Goal: Information Seeking & Learning: Learn about a topic

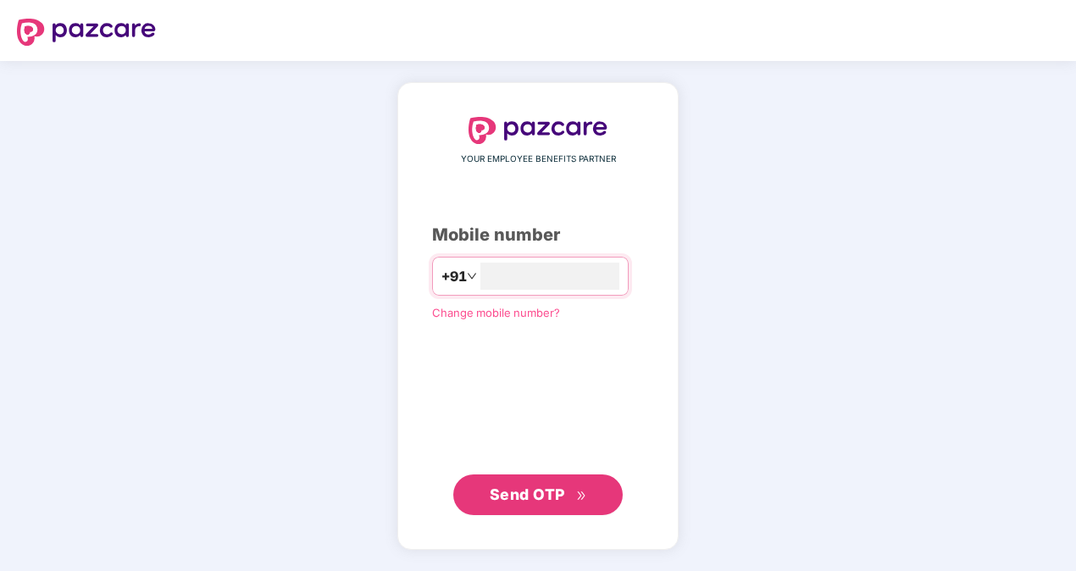
type input "**********"
click at [549, 495] on span "Send OTP" at bounding box center [527, 494] width 75 height 18
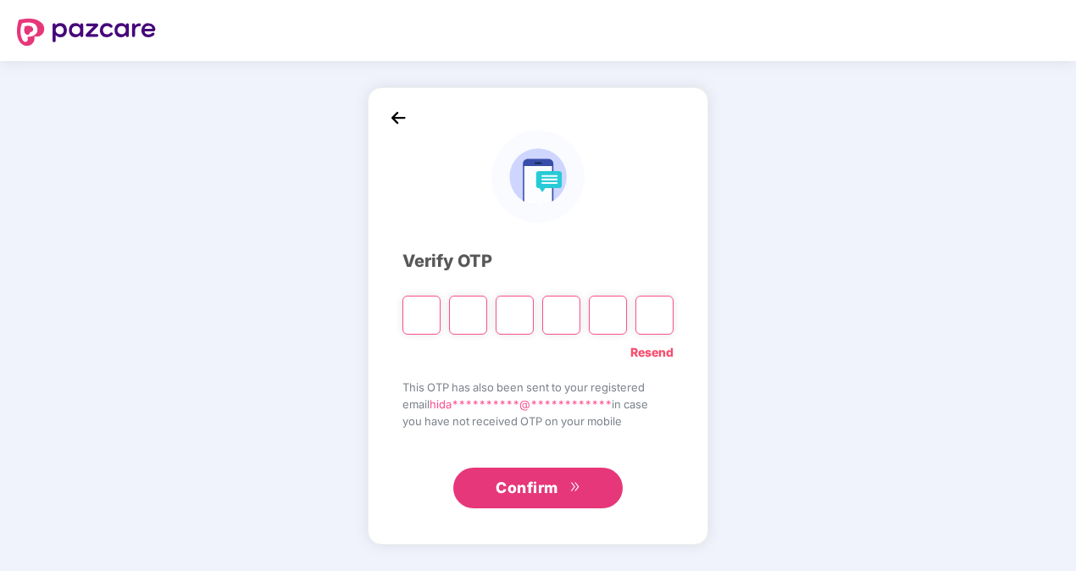
click at [424, 309] on input "Please enter verification code. Digit 1" at bounding box center [421, 315] width 38 height 39
type input "*"
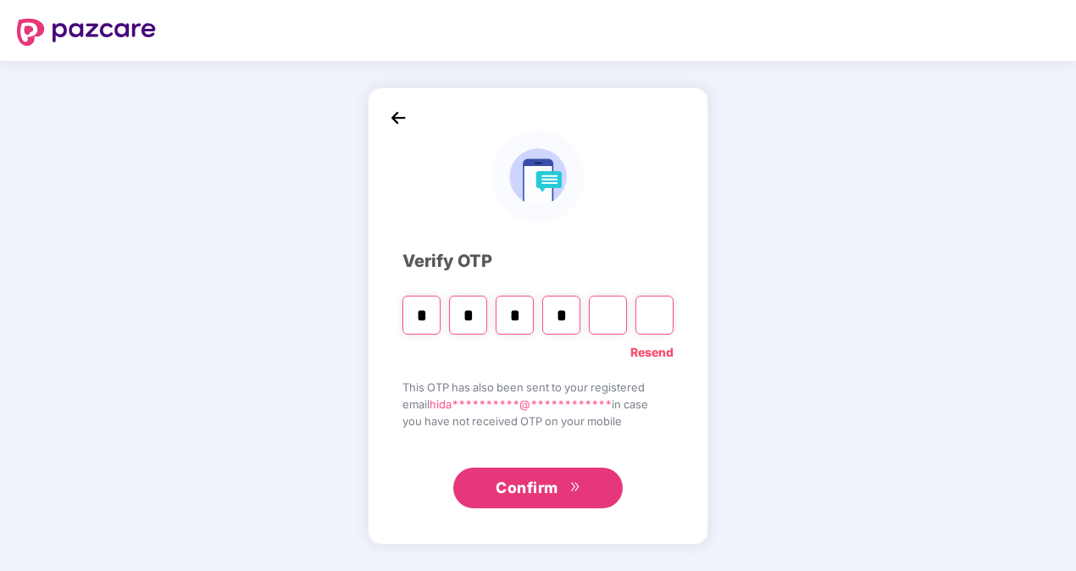
type input "*"
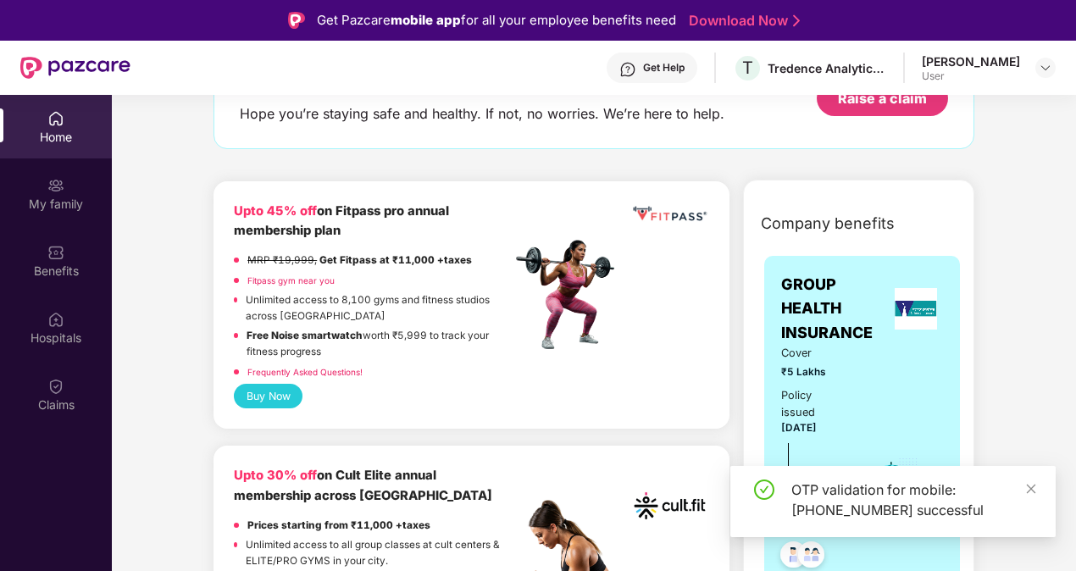
scroll to position [169, 0]
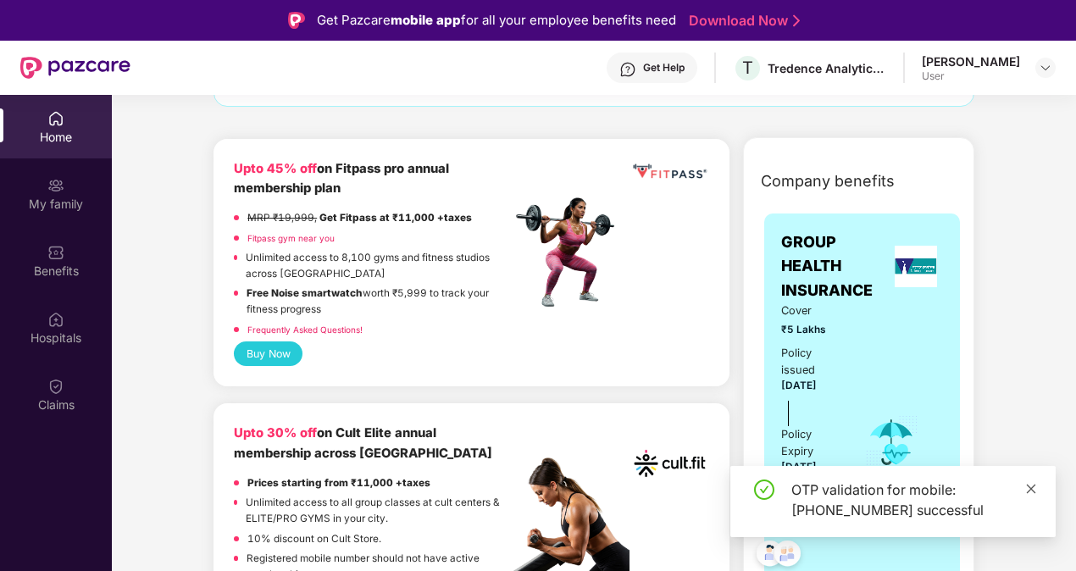
click at [1030, 491] on icon "close" at bounding box center [1031, 489] width 12 height 12
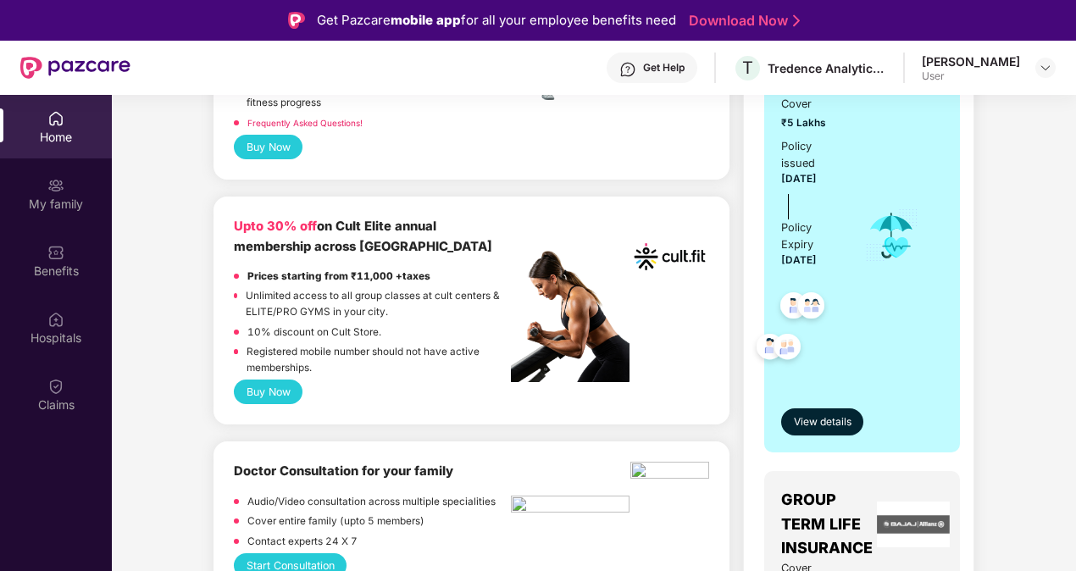
scroll to position [339, 0]
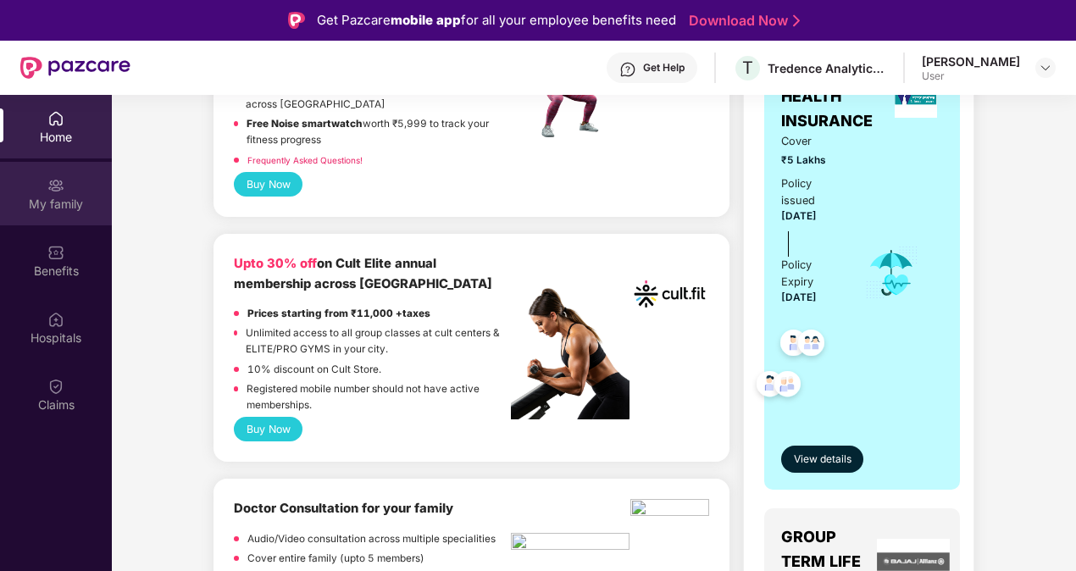
click at [66, 208] on div "My family" at bounding box center [56, 204] width 112 height 17
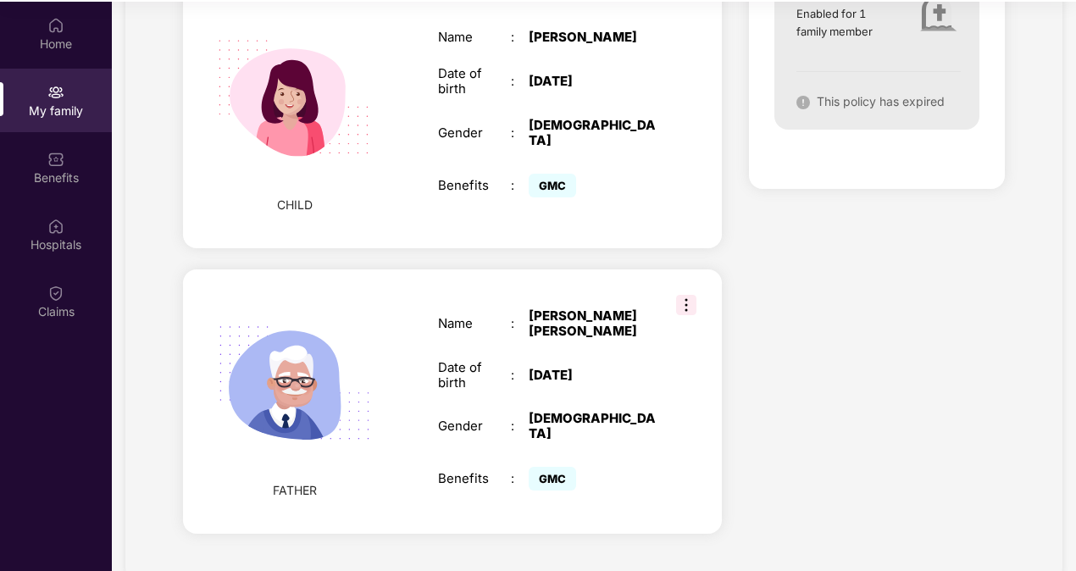
scroll to position [95, 0]
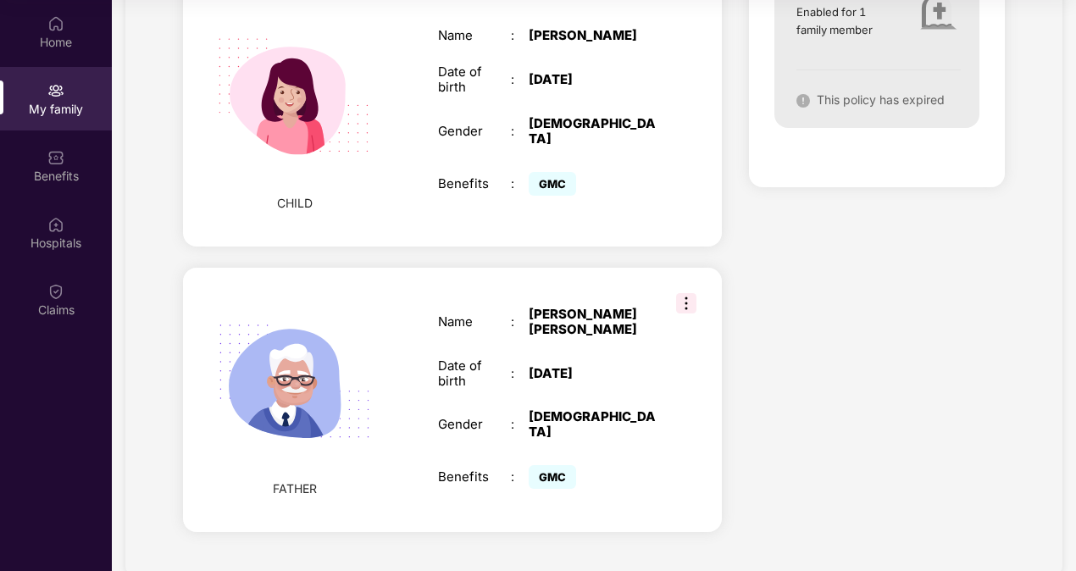
click at [691, 293] on img at bounding box center [686, 303] width 20 height 20
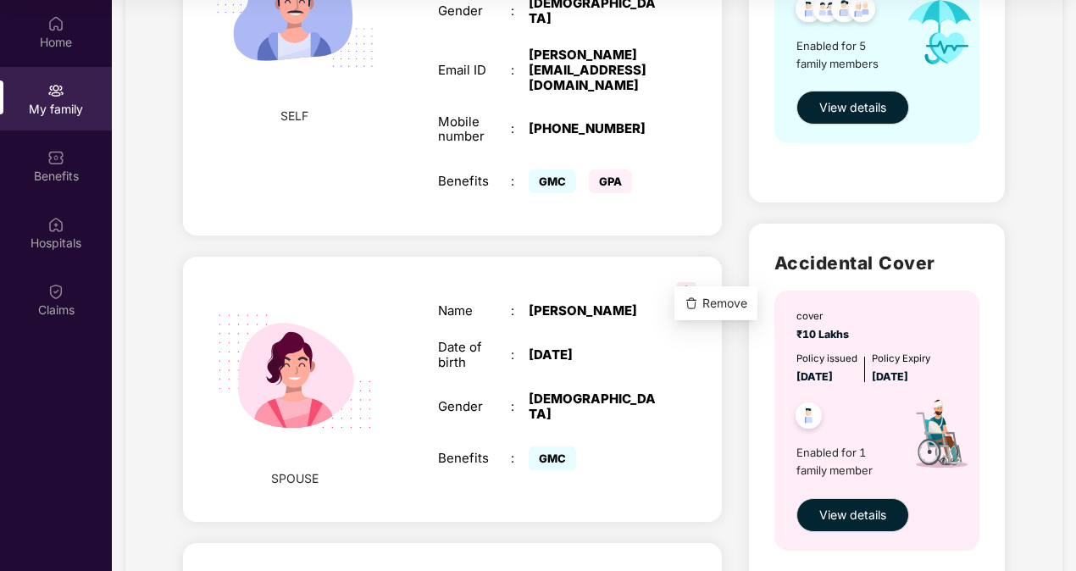
scroll to position [0, 0]
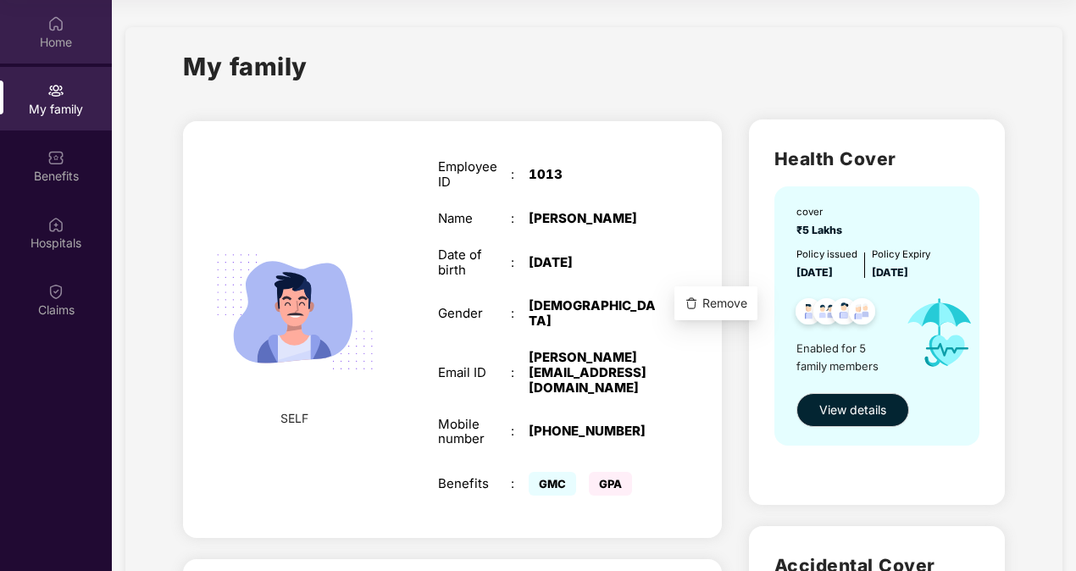
click at [56, 28] on img at bounding box center [55, 23] width 17 height 17
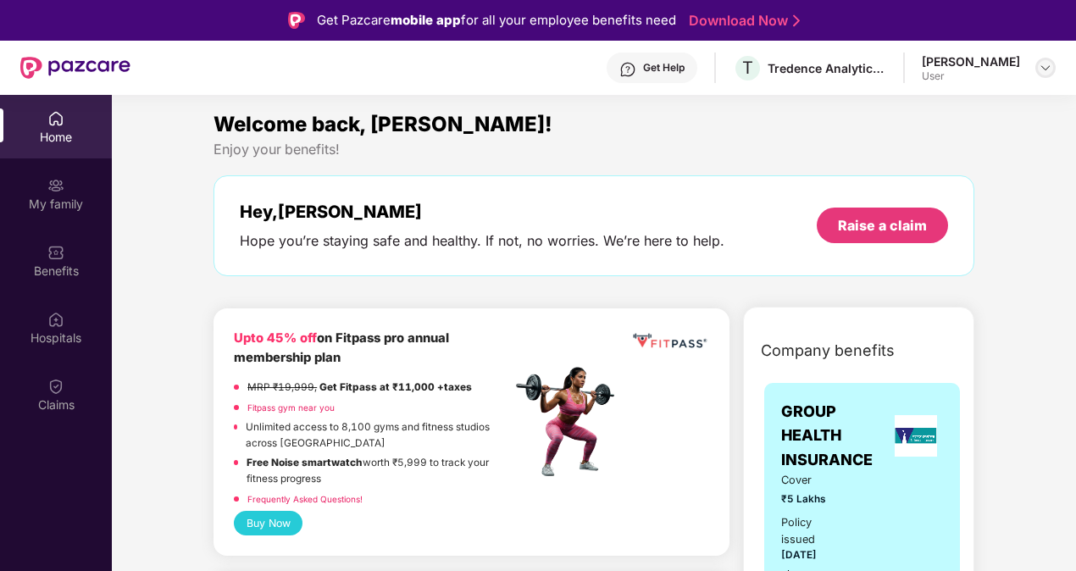
click at [1040, 64] on img at bounding box center [1046, 68] width 14 height 14
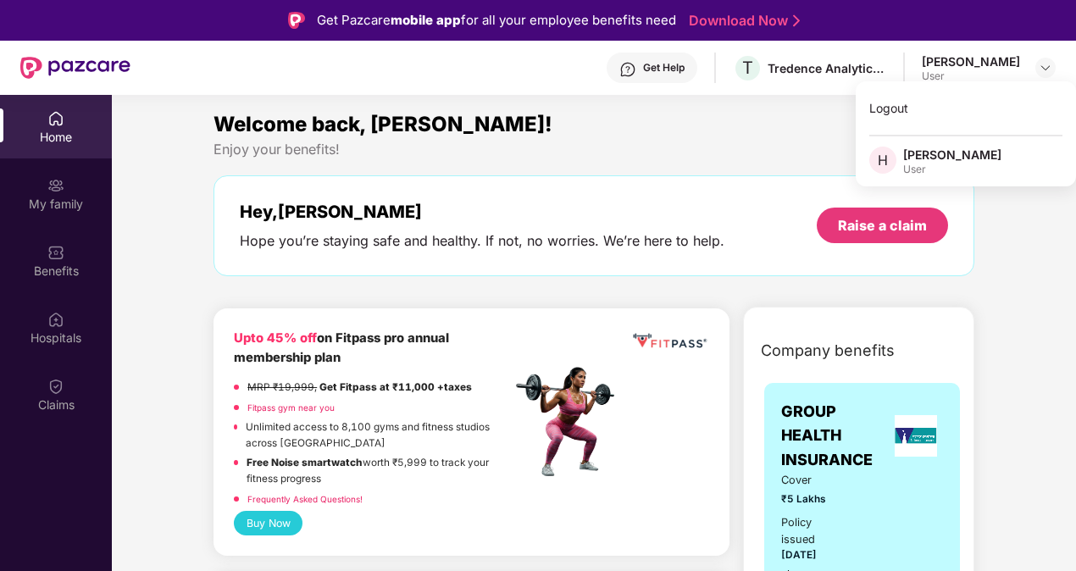
click at [963, 62] on div "[PERSON_NAME]" at bounding box center [971, 61] width 98 height 16
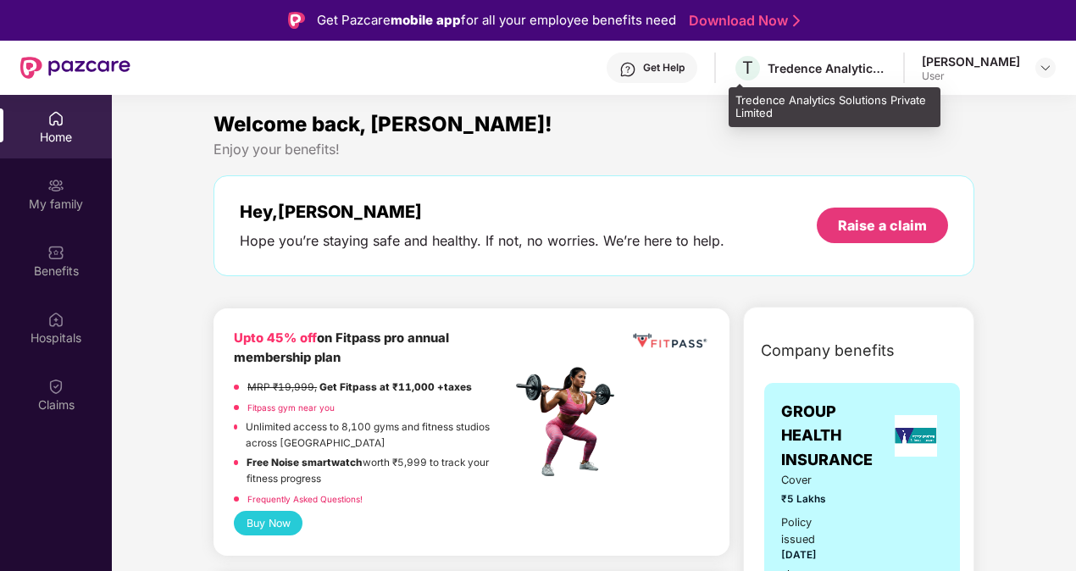
click at [809, 73] on div "Tredence Analytics Solutions Private Limited" at bounding box center [827, 68] width 119 height 16
click at [874, 69] on div "Tredence Analytics Solutions Private Limited" at bounding box center [827, 68] width 119 height 16
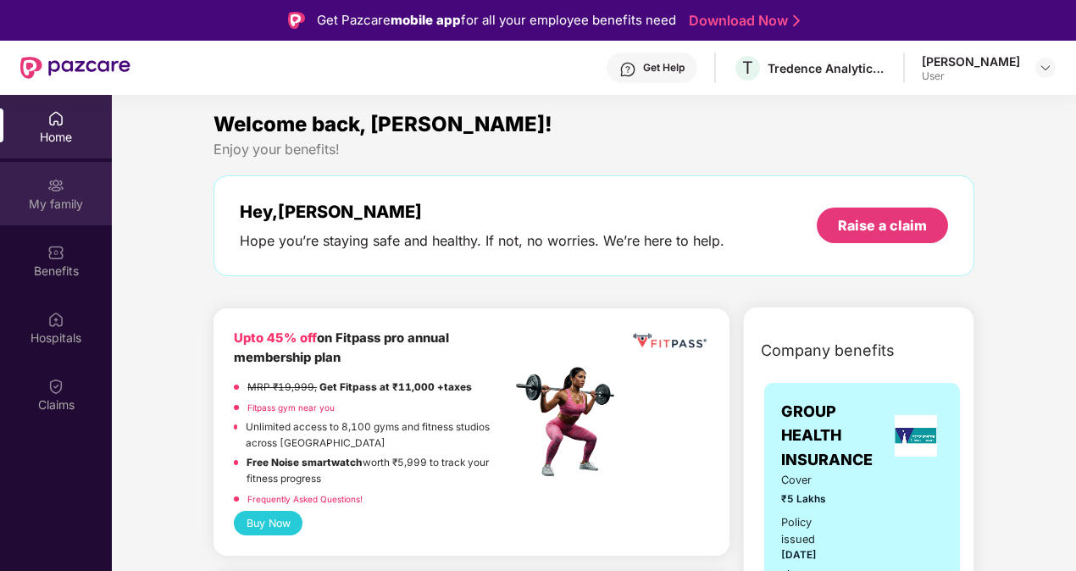
click at [27, 207] on div "My family" at bounding box center [56, 204] width 112 height 17
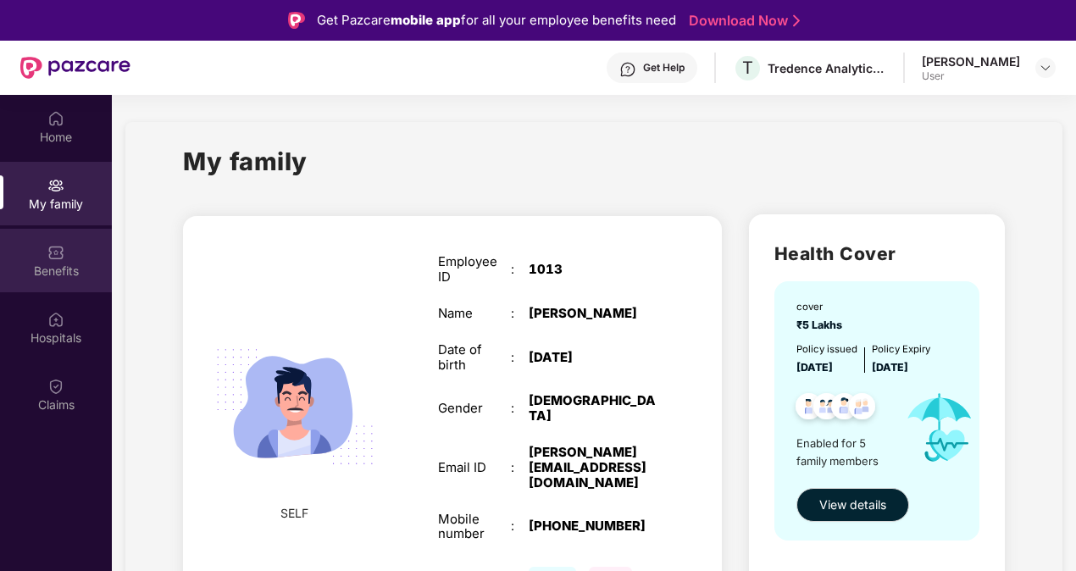
click at [42, 273] on div "Benefits" at bounding box center [56, 271] width 112 height 17
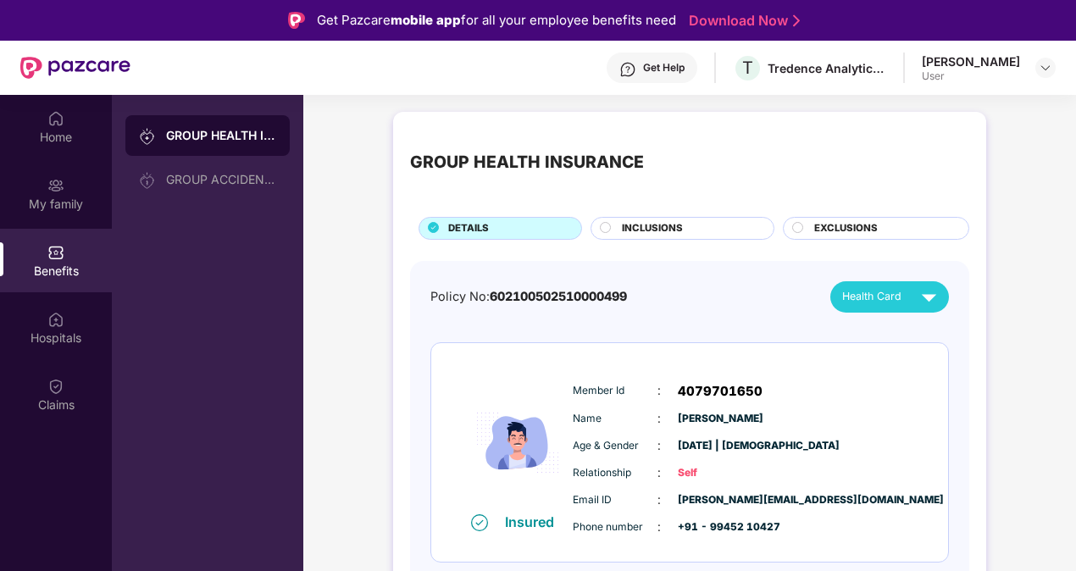
click at [602, 227] on circle at bounding box center [606, 227] width 10 height 10
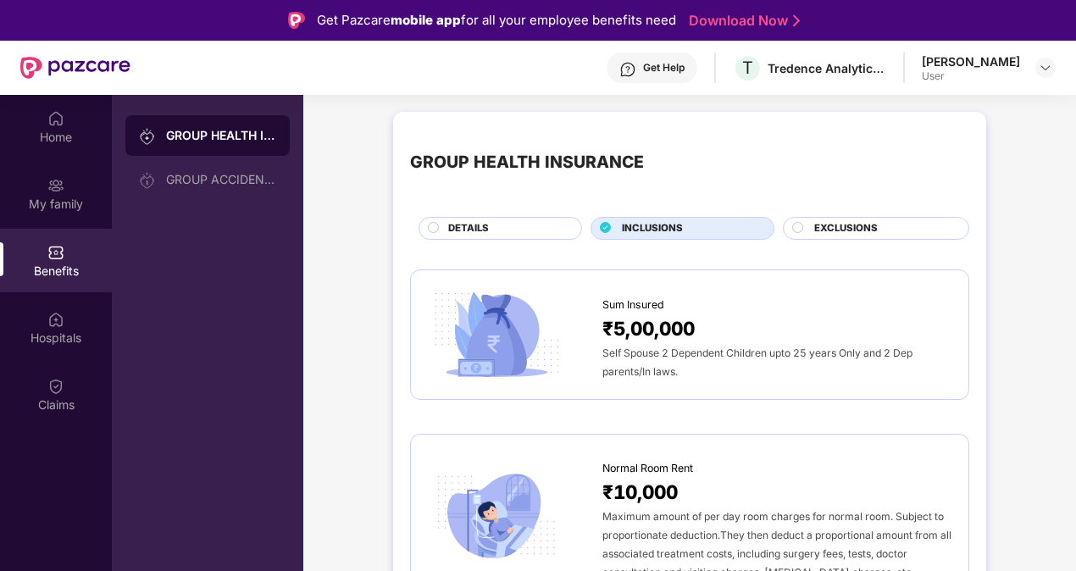
click at [425, 222] on div "DETAILS" at bounding box center [501, 228] width 164 height 23
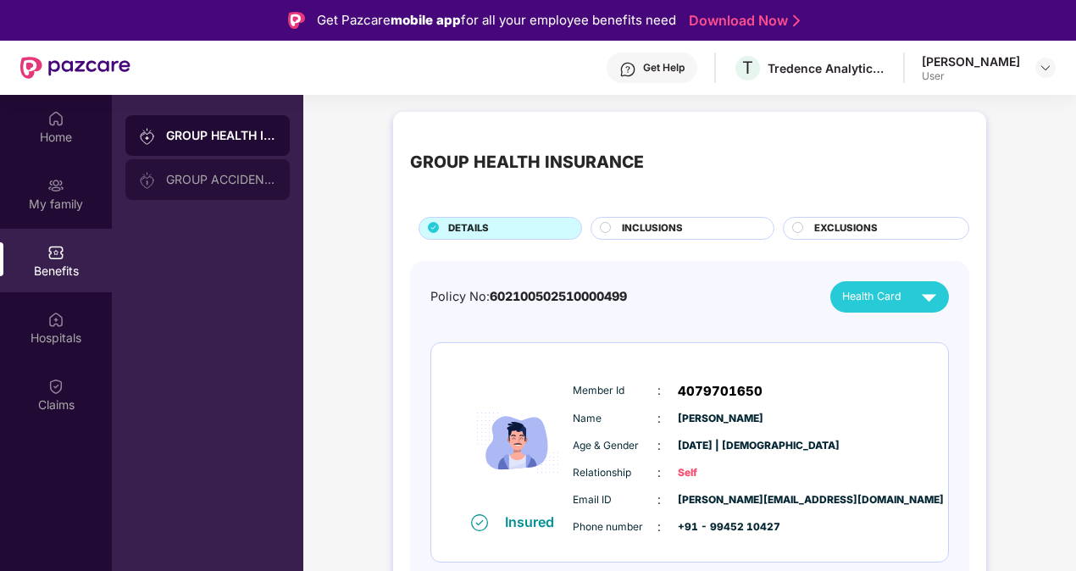
click at [184, 185] on div "GROUP ACCIDENTAL INSURANCE" at bounding box center [221, 180] width 110 height 14
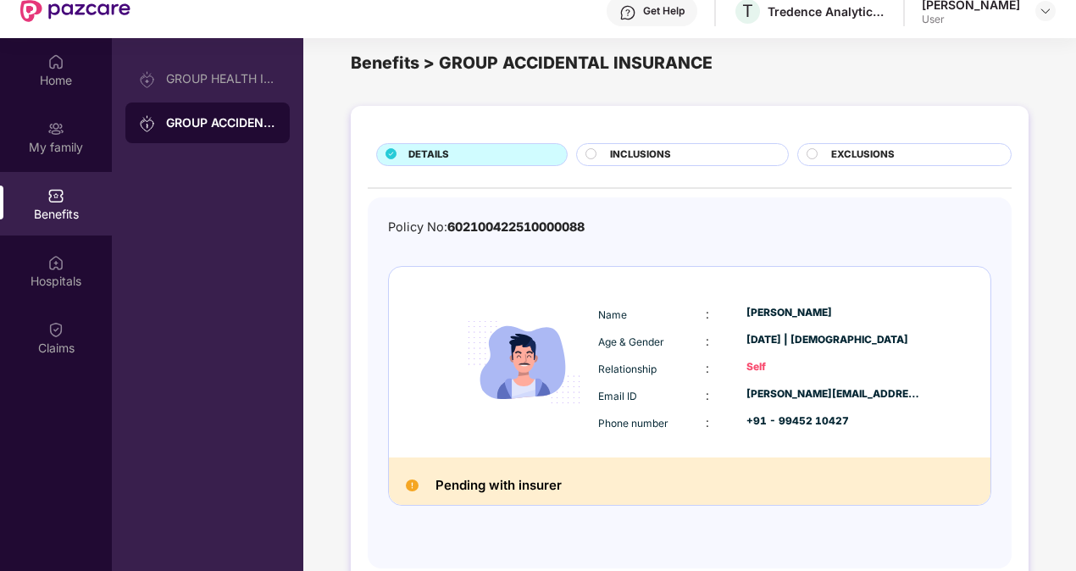
scroll to position [95, 0]
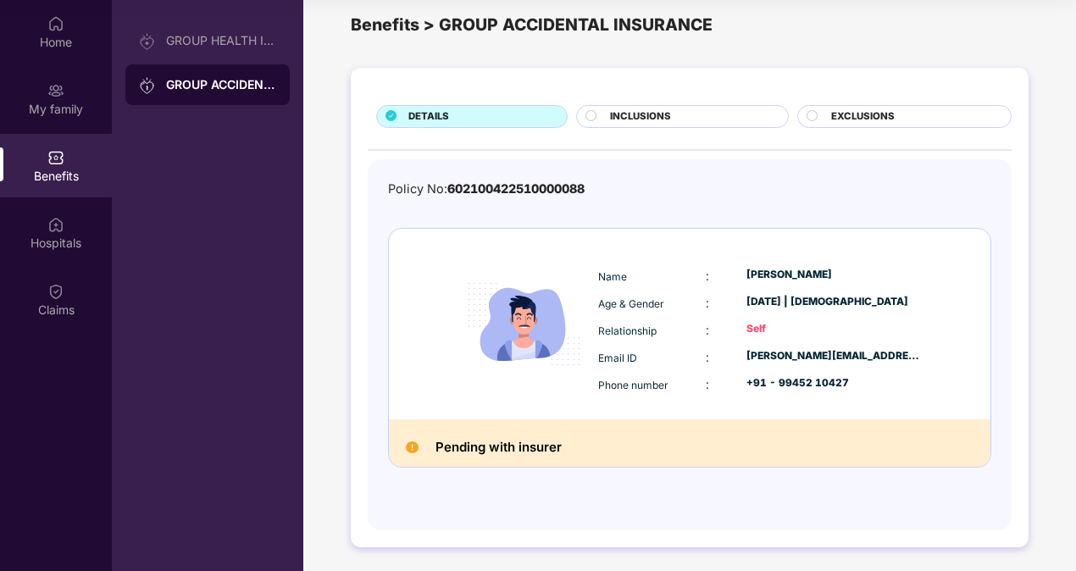
click at [402, 445] on div "Pending with insurer" at bounding box center [690, 442] width 602 height 47
click at [413, 450] on img at bounding box center [412, 447] width 13 height 13
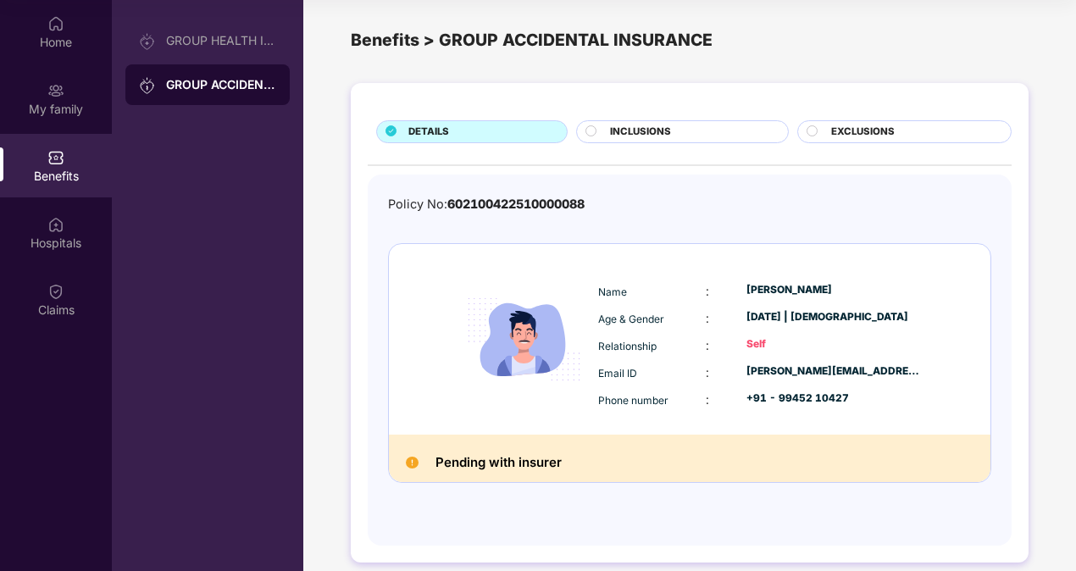
scroll to position [0, 0]
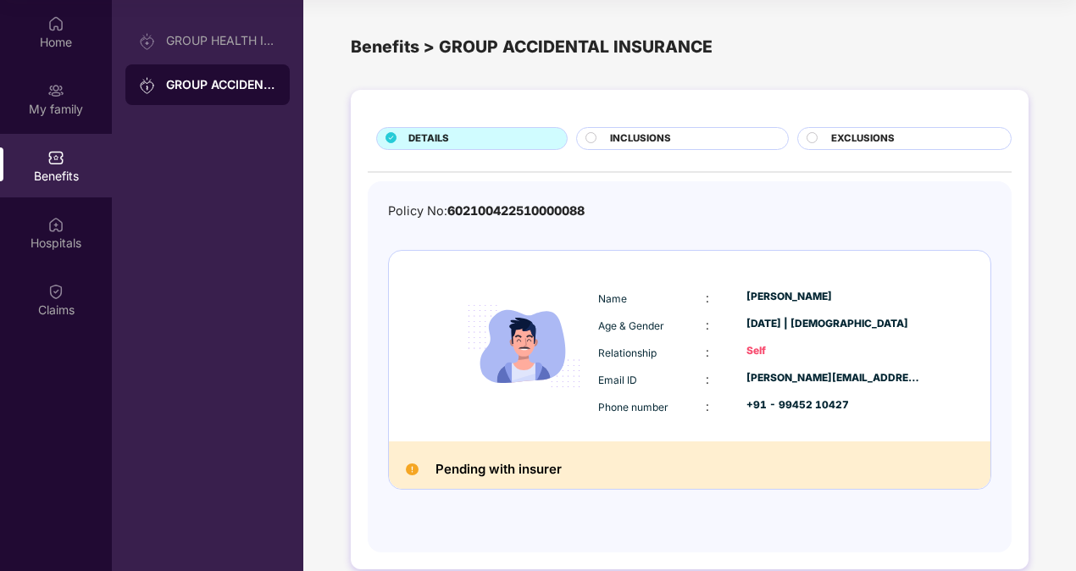
click at [591, 136] on circle at bounding box center [591, 137] width 10 height 10
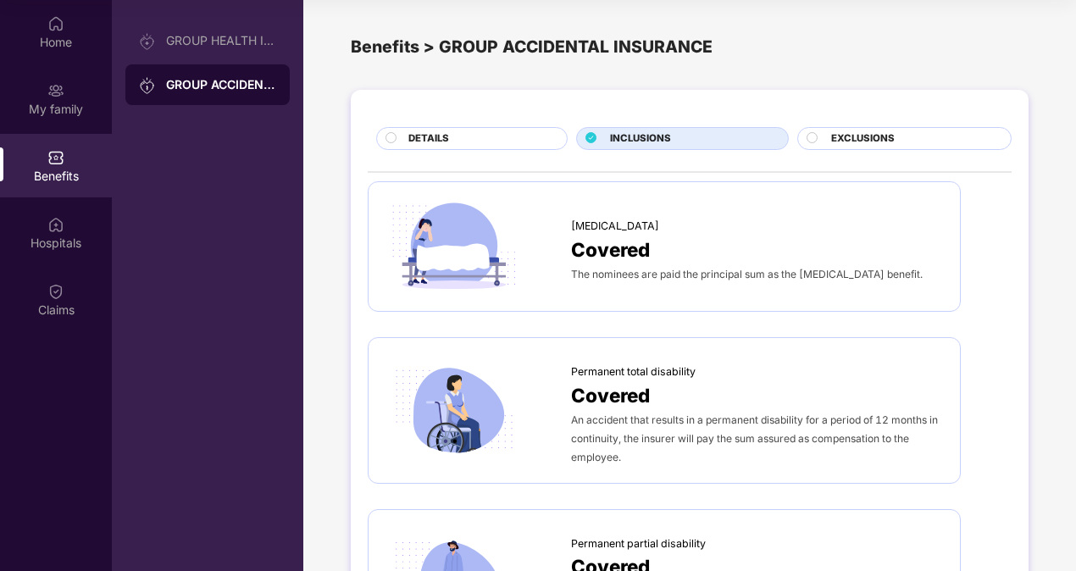
click at [391, 139] on circle at bounding box center [391, 137] width 10 height 10
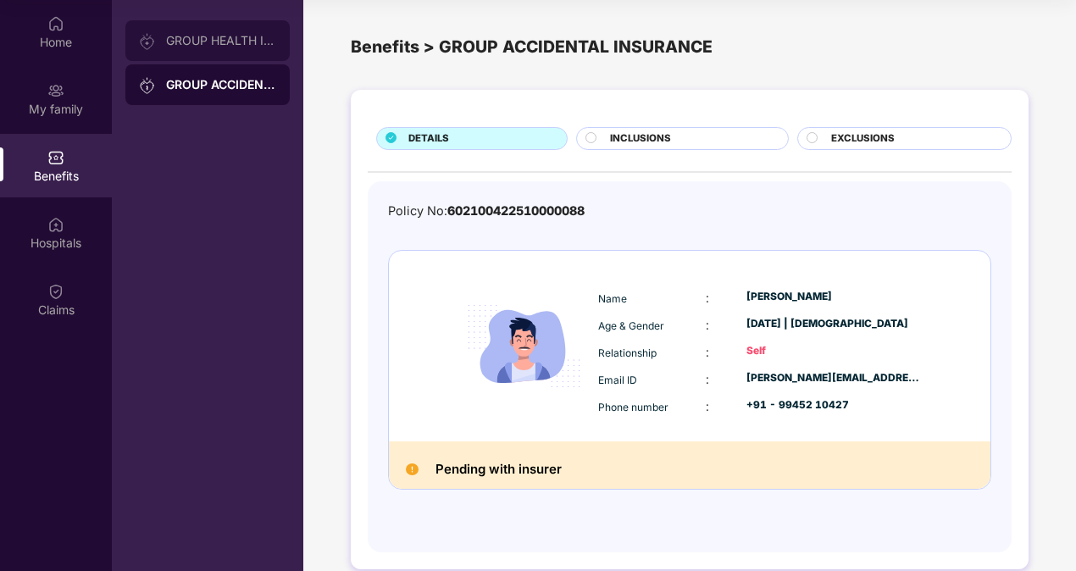
click at [220, 28] on div "GROUP HEALTH INSURANCE" at bounding box center [207, 40] width 164 height 41
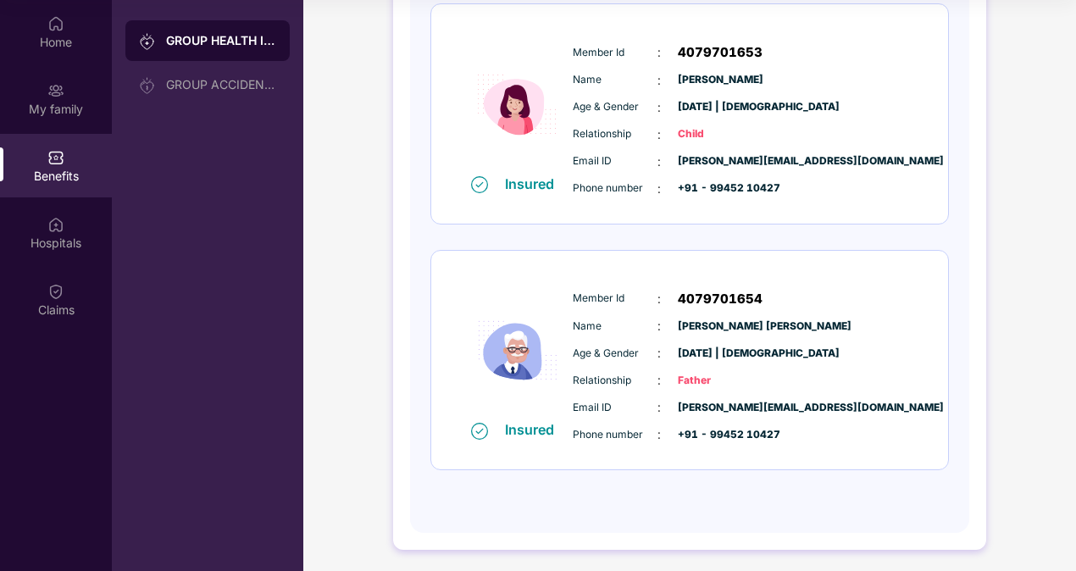
scroll to position [983, 0]
drag, startPoint x: 675, startPoint y: 322, endPoint x: 770, endPoint y: 322, distance: 94.9
click at [770, 322] on div "Name : [PERSON_NAME] [PERSON_NAME]" at bounding box center [741, 325] width 336 height 19
copy span "[PERSON_NAME] [PERSON_NAME]"
drag, startPoint x: 572, startPoint y: 294, endPoint x: 773, endPoint y: 293, distance: 200.8
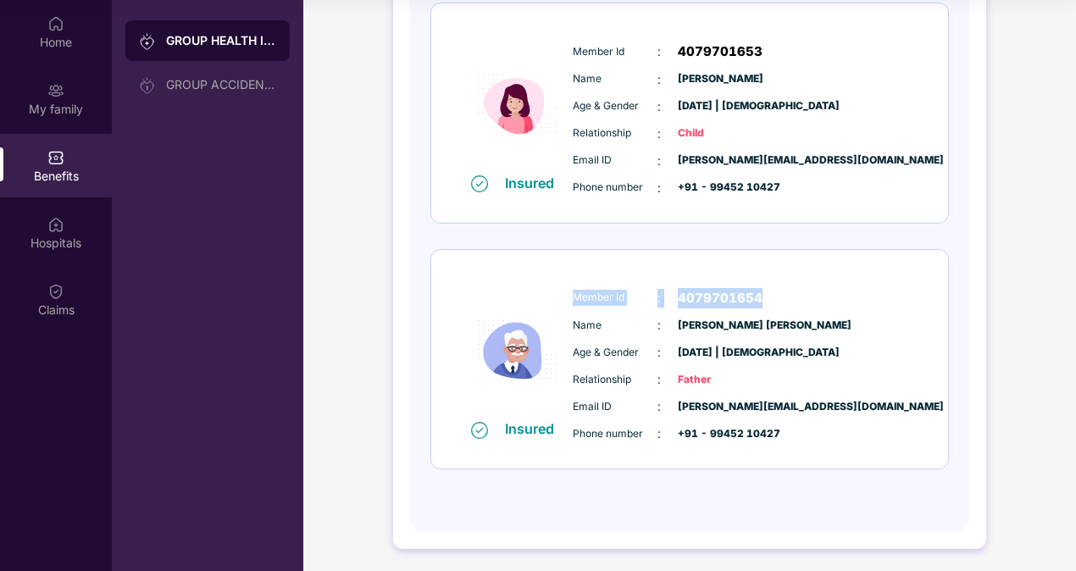
click at [773, 293] on div "Member Id : 4079701654" at bounding box center [741, 298] width 336 height 20
copy div "Member Id : 4079701654"
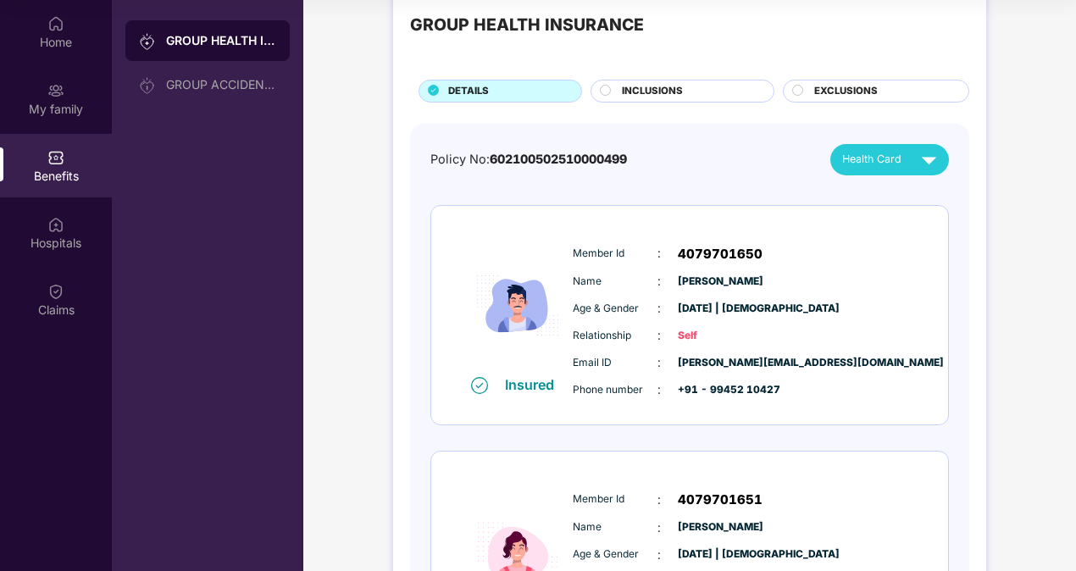
scroll to position [0, 0]
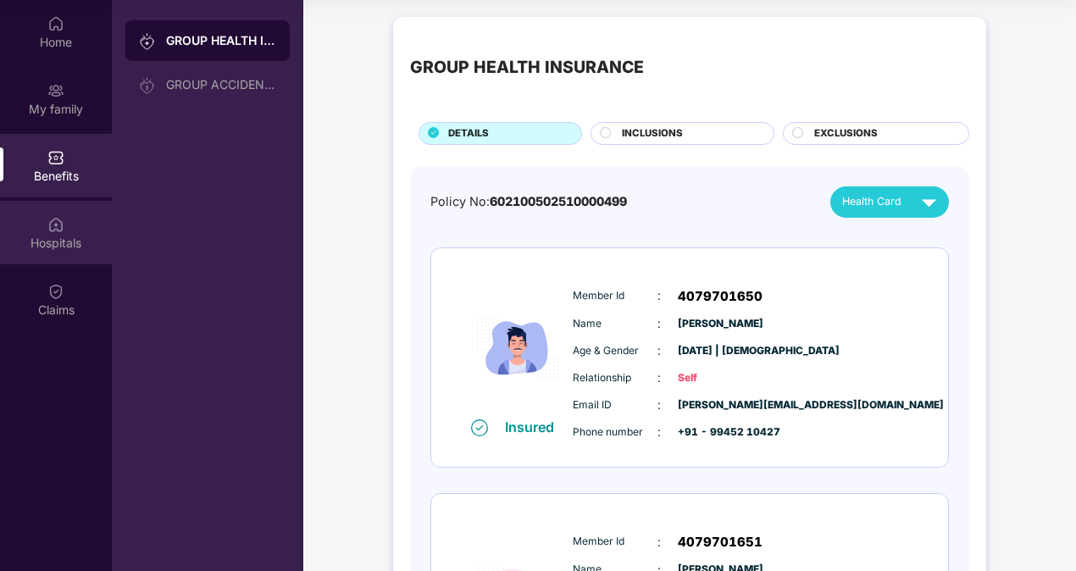
click at [56, 241] on div "Hospitals" at bounding box center [56, 243] width 112 height 17
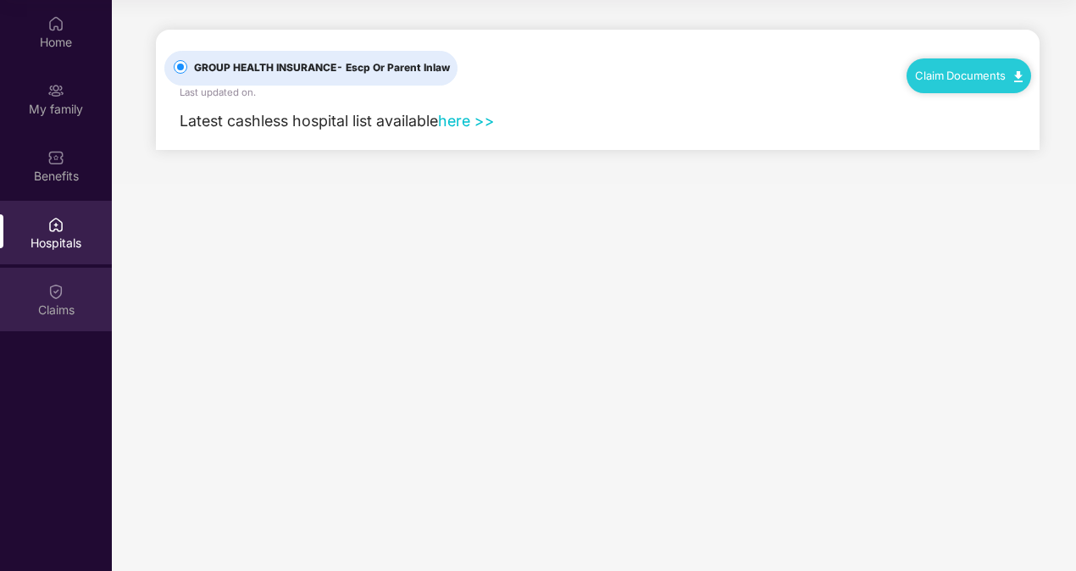
click at [63, 312] on div "Claims" at bounding box center [56, 310] width 112 height 17
